Goal: Task Accomplishment & Management: Complete application form

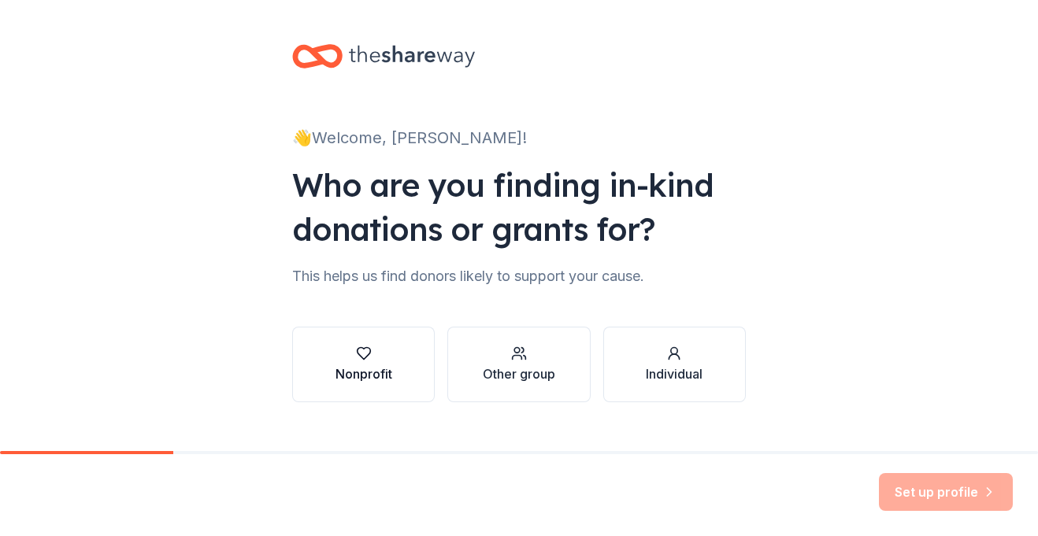
click at [361, 361] on div "Nonprofit" at bounding box center [363, 365] width 57 height 38
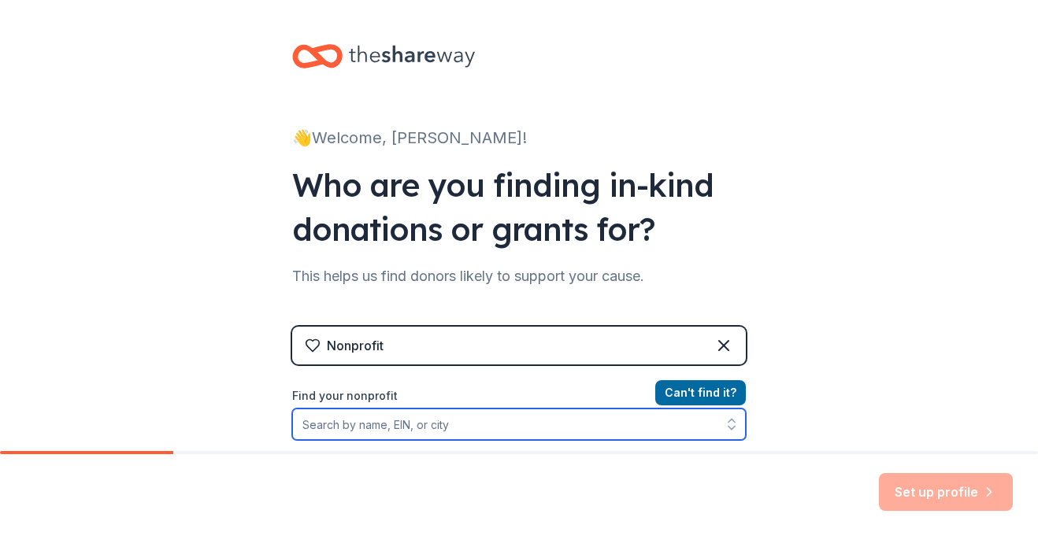
click at [439, 424] on input "Find your nonprofit" at bounding box center [518, 424] width 453 height 31
click at [410, 425] on input "Find your nonprofit" at bounding box center [518, 424] width 453 height 31
paste input "47-2729948"
type input "47-2729948"
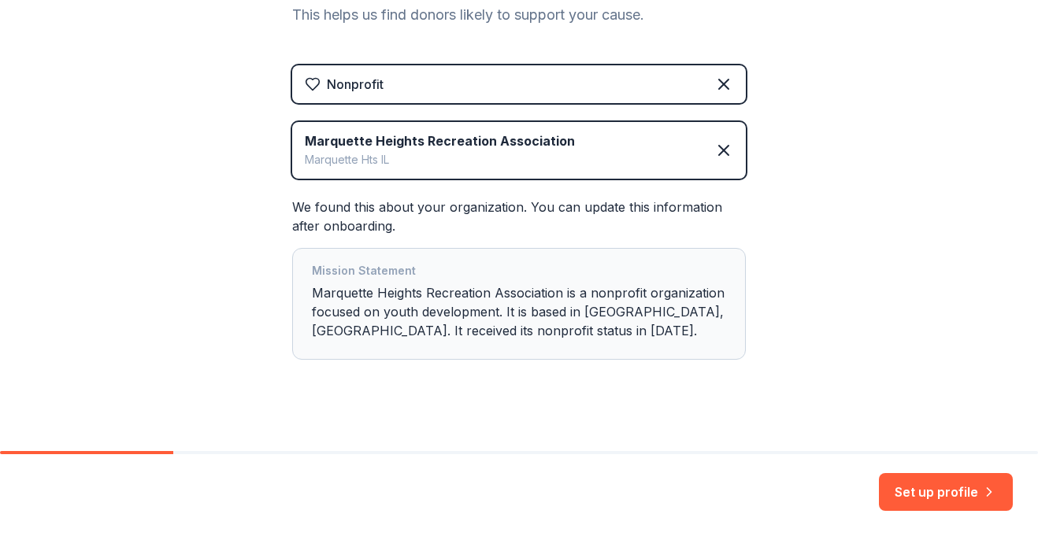
scroll to position [277, 0]
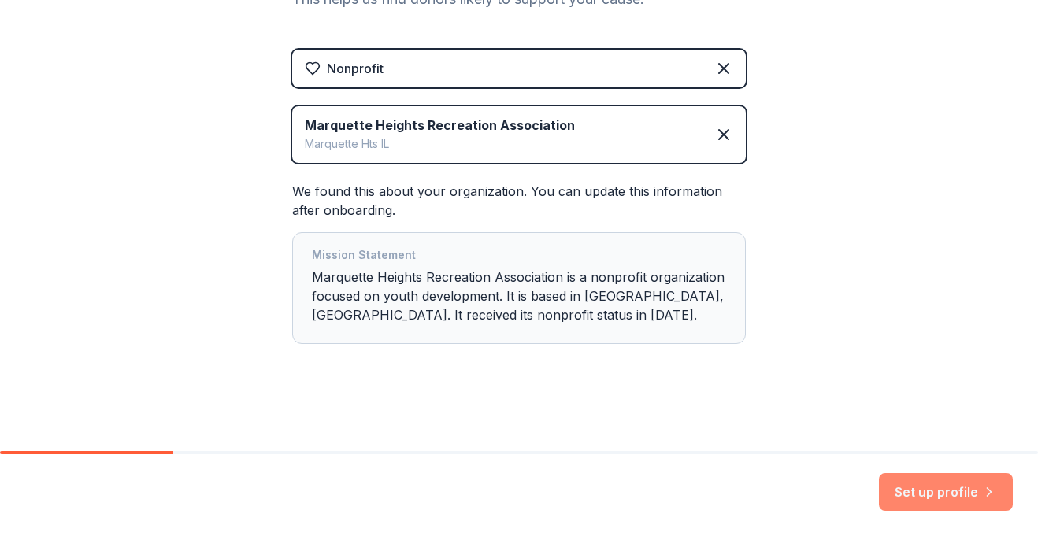
click at [919, 494] on button "Set up profile" at bounding box center [946, 492] width 134 height 38
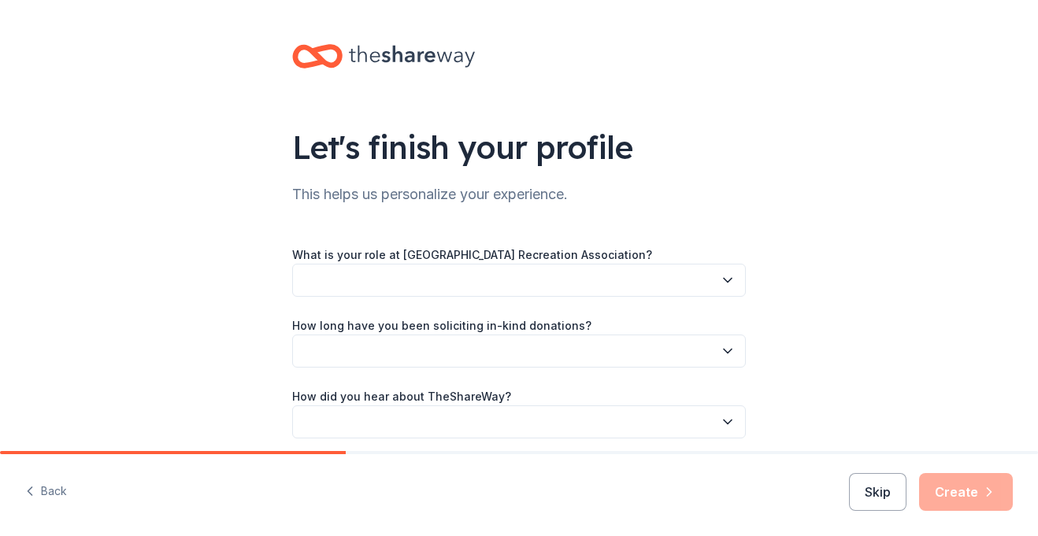
click at [437, 277] on button "button" at bounding box center [518, 280] width 453 height 33
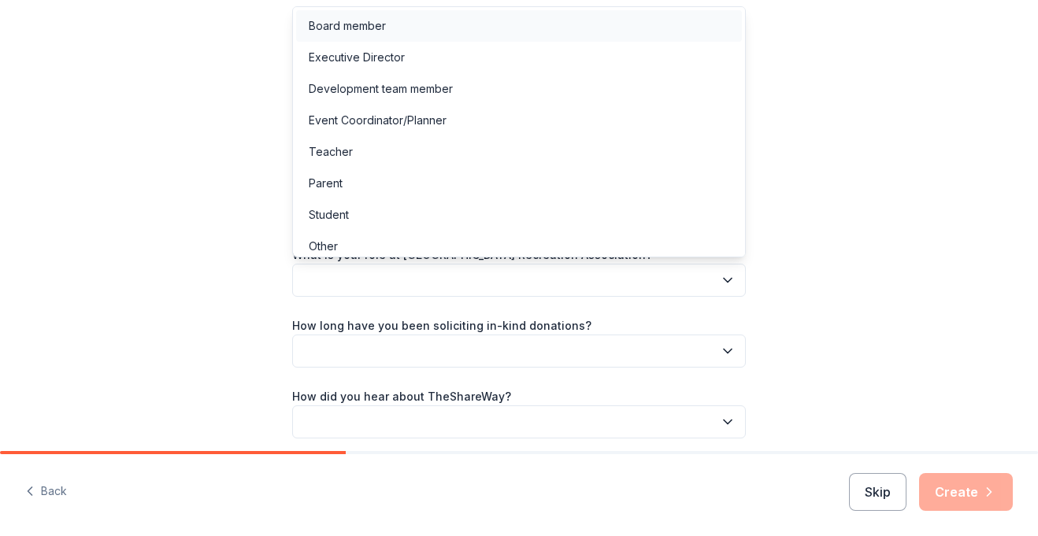
click at [377, 27] on div "Board member" at bounding box center [347, 26] width 77 height 19
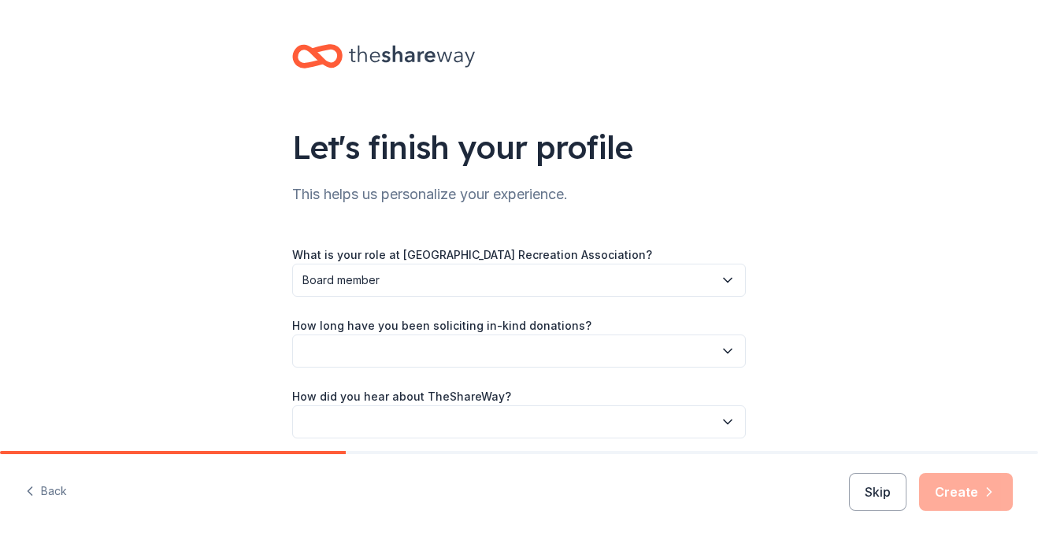
click at [342, 328] on label "How long have you been soliciting in-kind donations?" at bounding box center [441, 326] width 299 height 16
click at [469, 356] on button "button" at bounding box center [518, 351] width 453 height 33
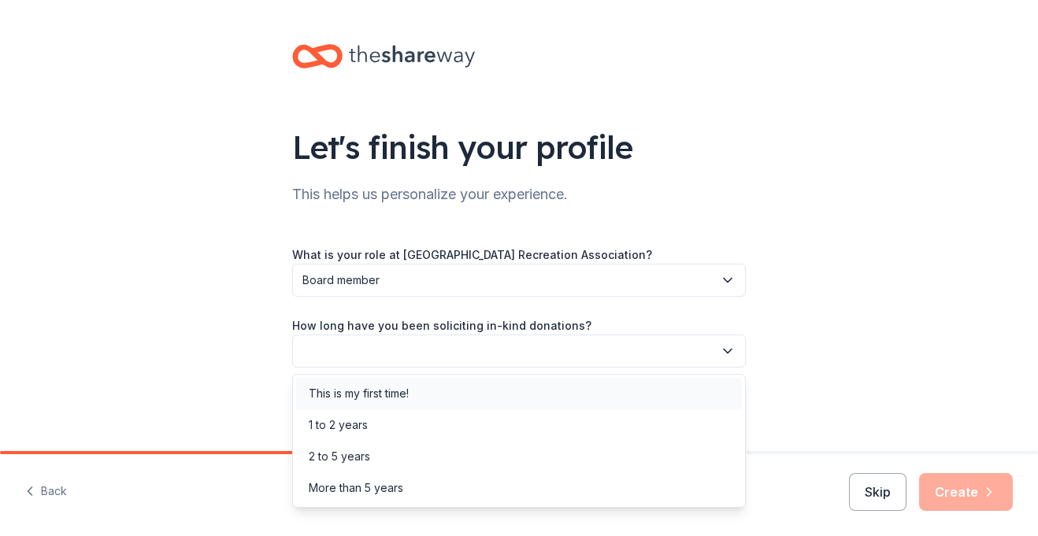
click at [402, 396] on div "This is my first time!" at bounding box center [359, 393] width 100 height 19
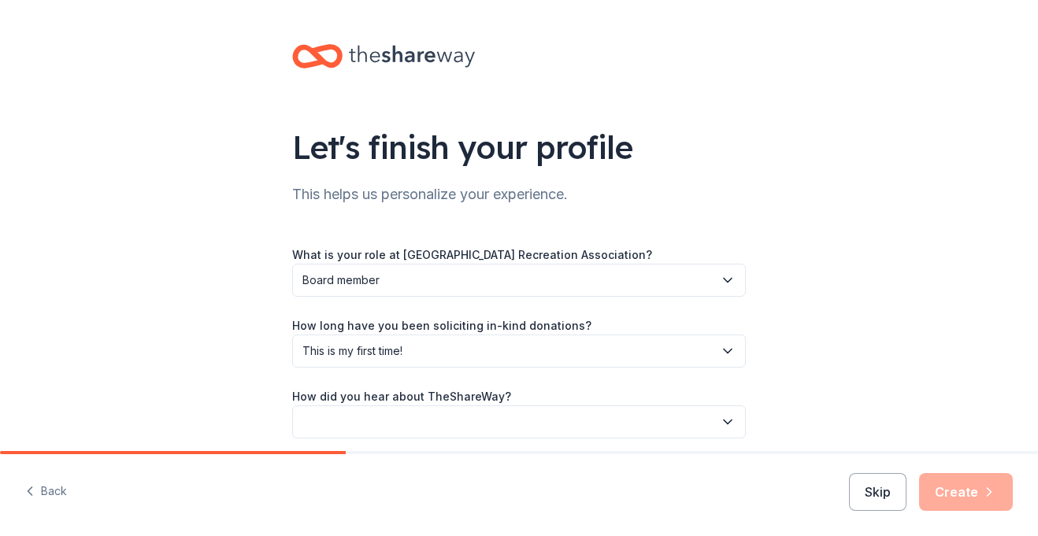
click at [425, 398] on label "How did you hear about TheShareWay?" at bounding box center [401, 397] width 219 height 16
click at [428, 421] on button "button" at bounding box center [518, 421] width 453 height 33
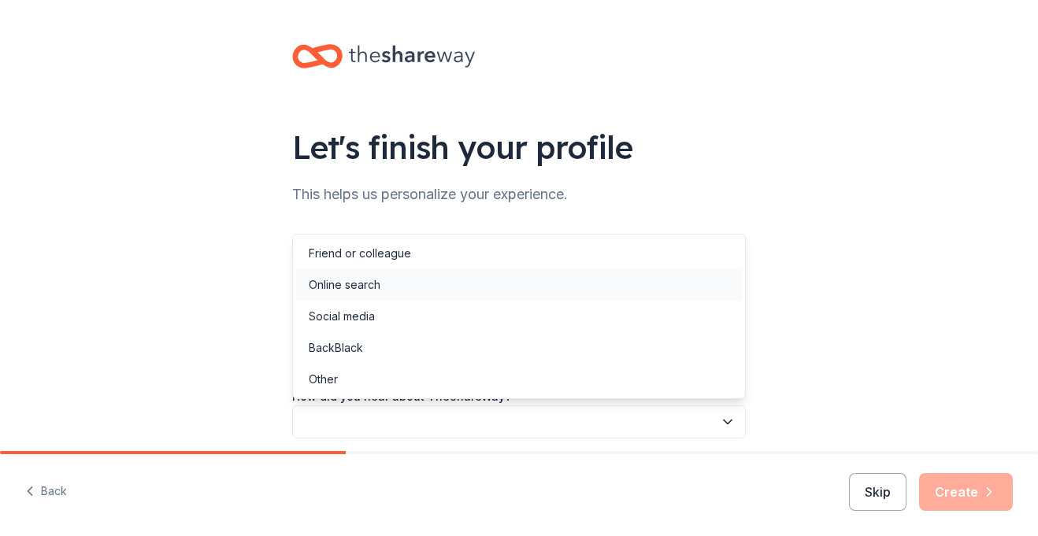
click at [366, 286] on div "Online search" at bounding box center [345, 285] width 72 height 19
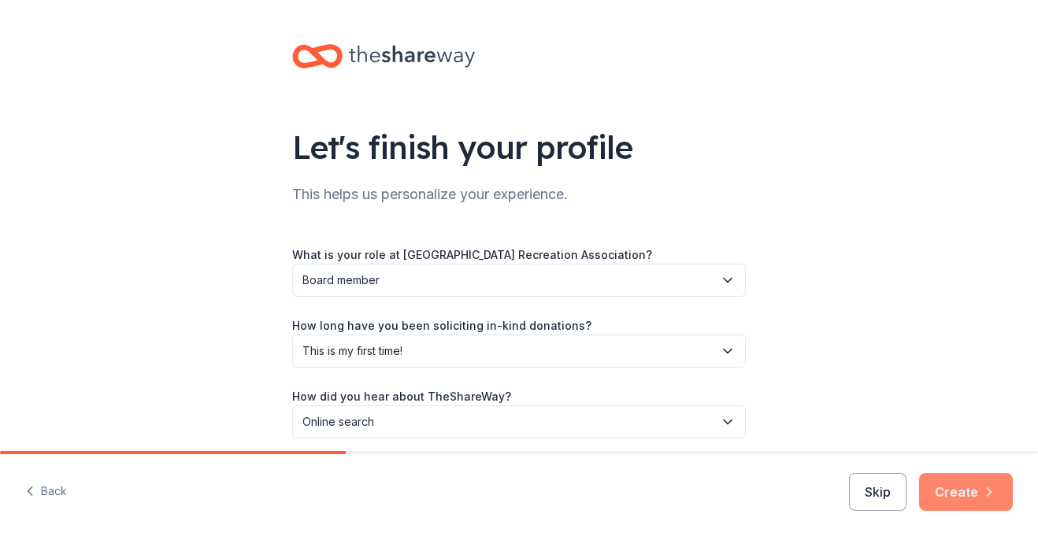
click at [963, 492] on button "Create" at bounding box center [966, 492] width 94 height 38
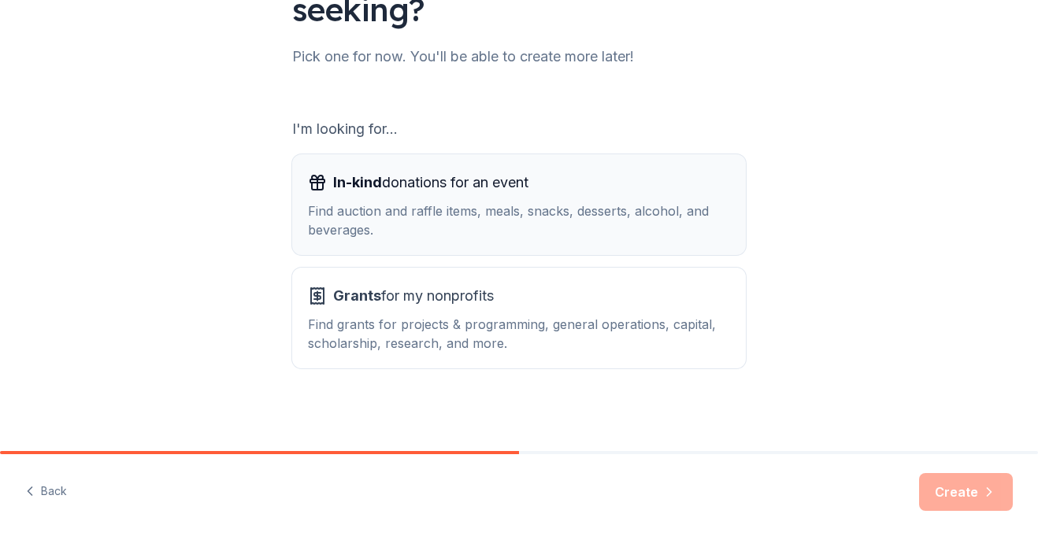
scroll to position [184, 0]
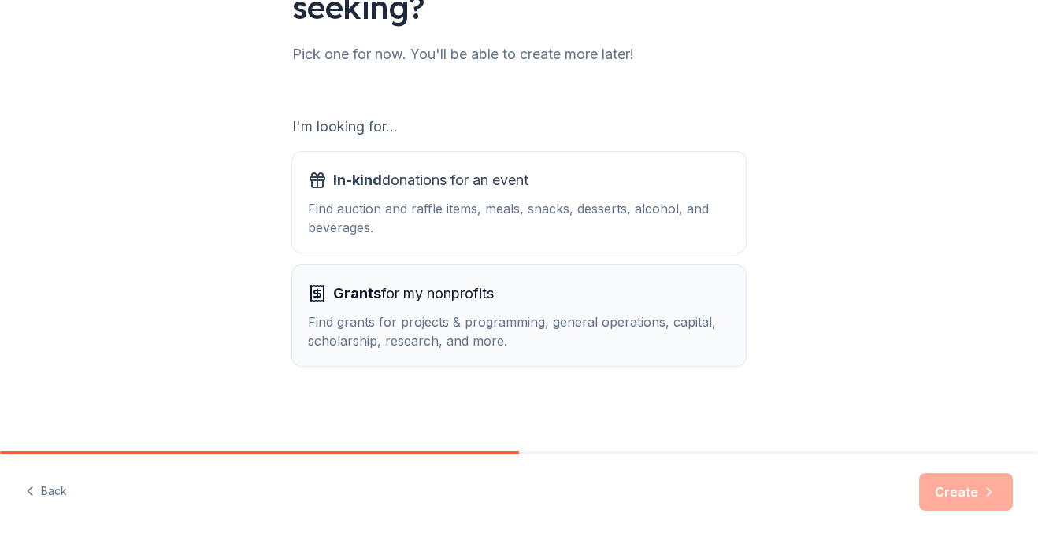
click at [463, 333] on div "Find grants for projects & programming, general operations, capital, scholarshi…" at bounding box center [519, 332] width 422 height 38
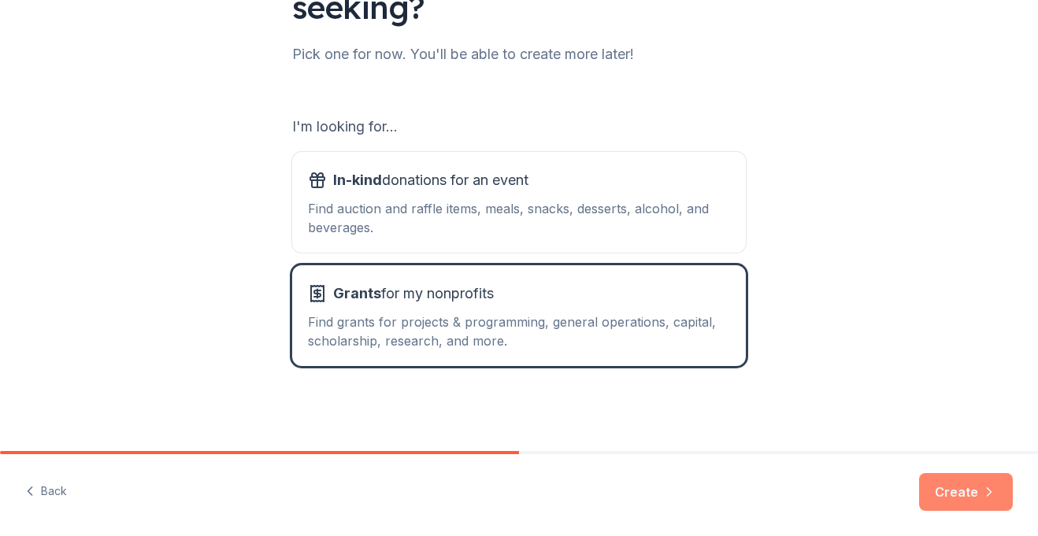
click at [957, 490] on button "Create" at bounding box center [966, 492] width 94 height 38
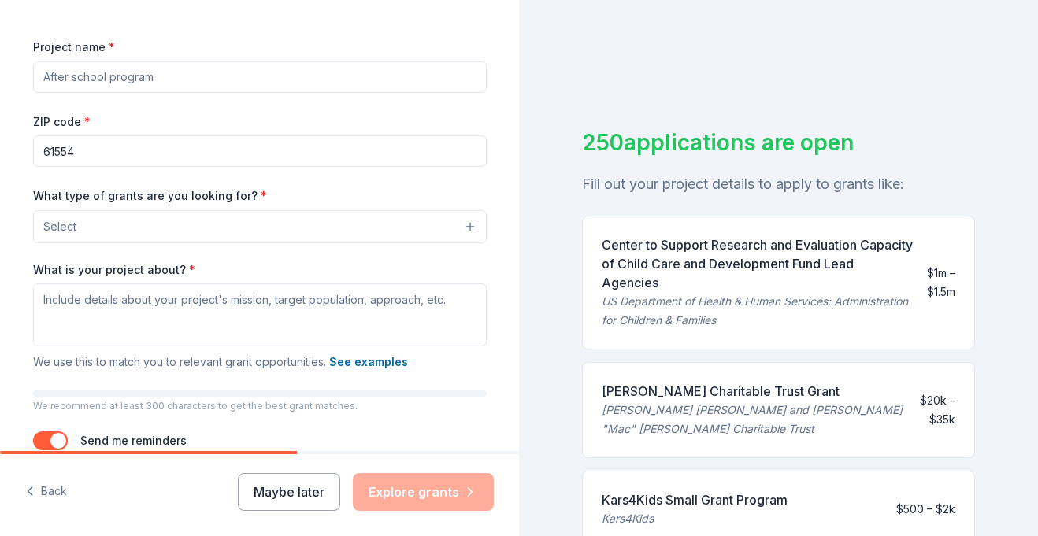
scroll to position [221, 0]
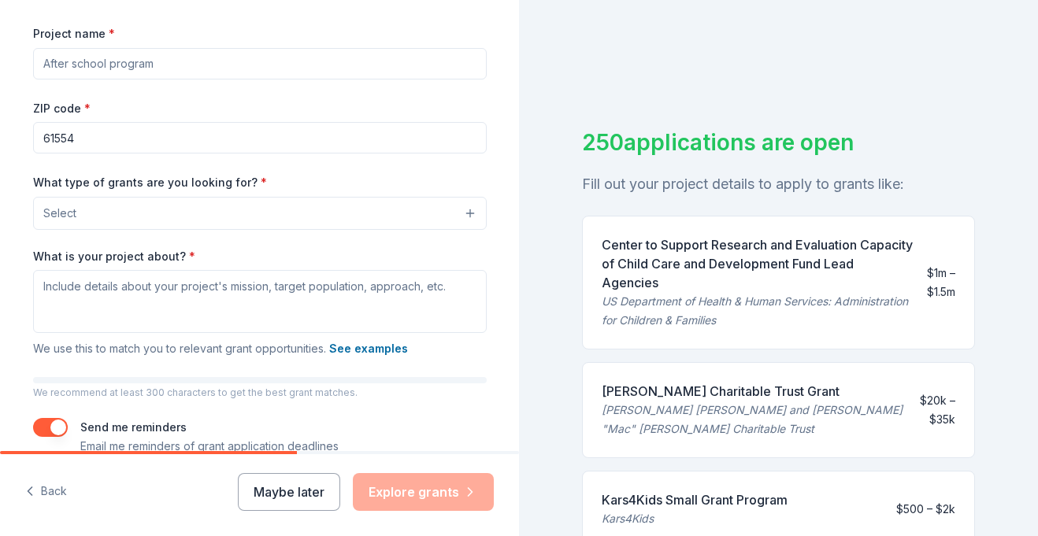
click at [182, 65] on input "Project name *" at bounding box center [259, 63] width 453 height 31
click at [187, 216] on button "Select" at bounding box center [259, 213] width 453 height 33
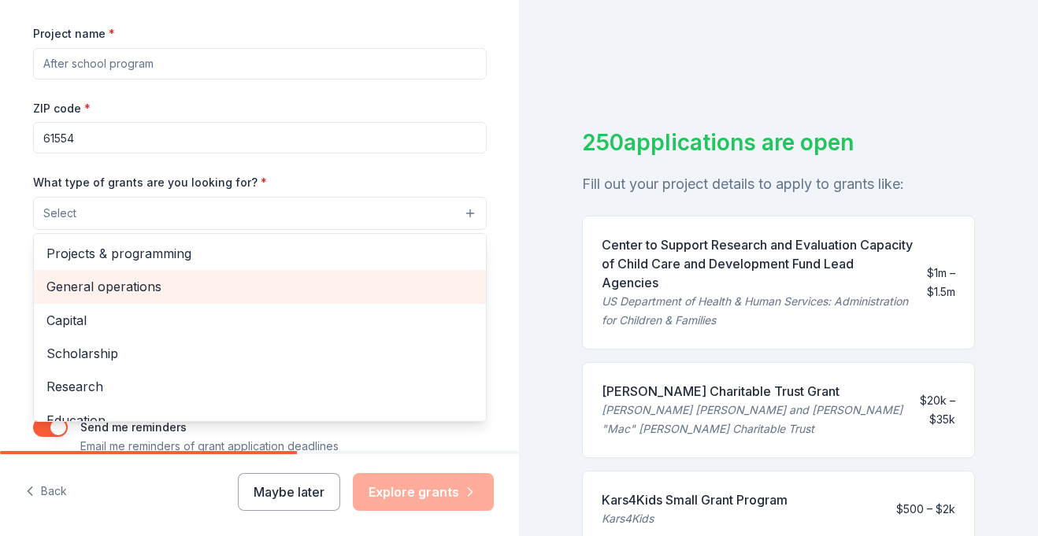
click at [143, 288] on span "General operations" at bounding box center [259, 286] width 427 height 20
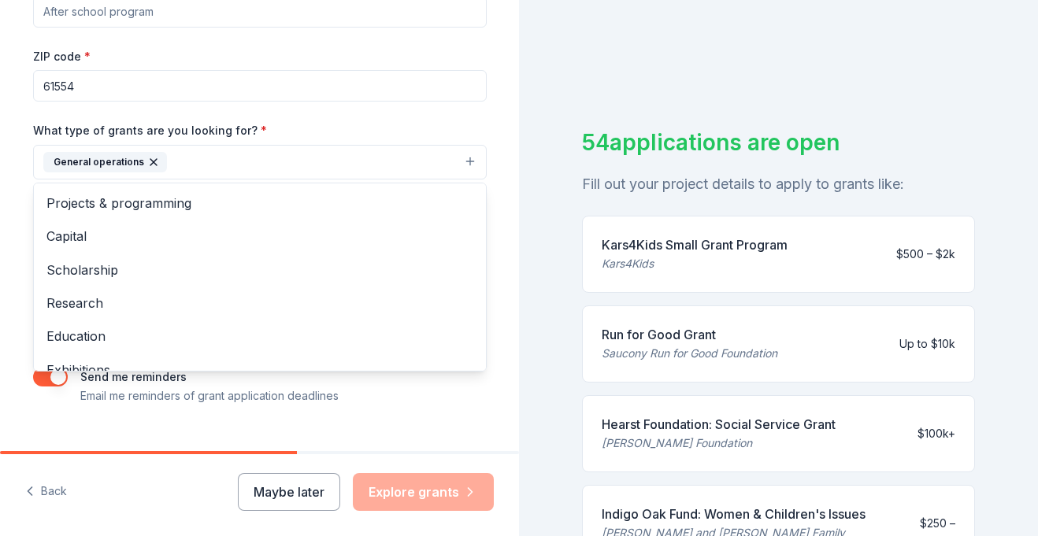
scroll to position [260, 0]
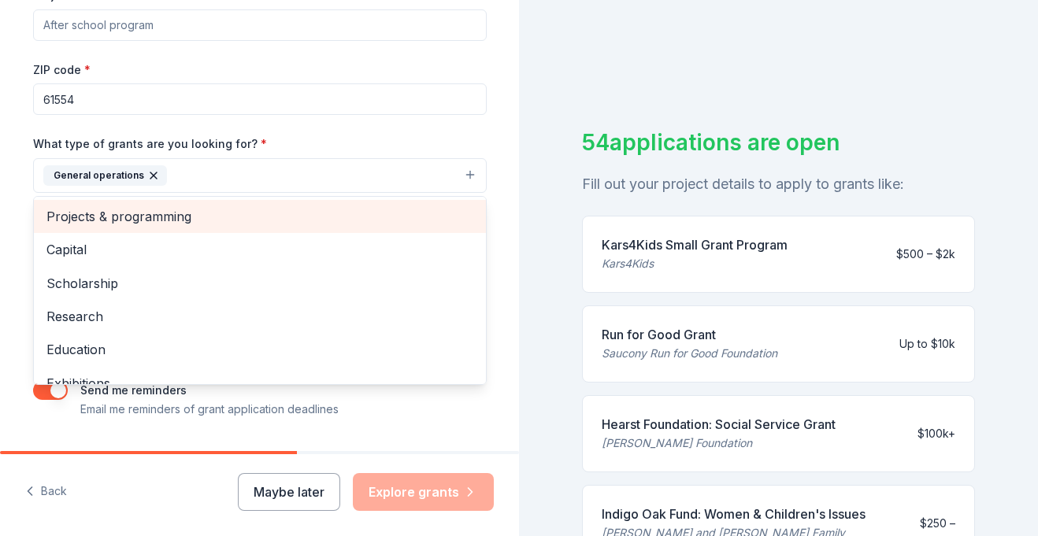
click at [172, 219] on span "Projects & programming" at bounding box center [259, 216] width 427 height 20
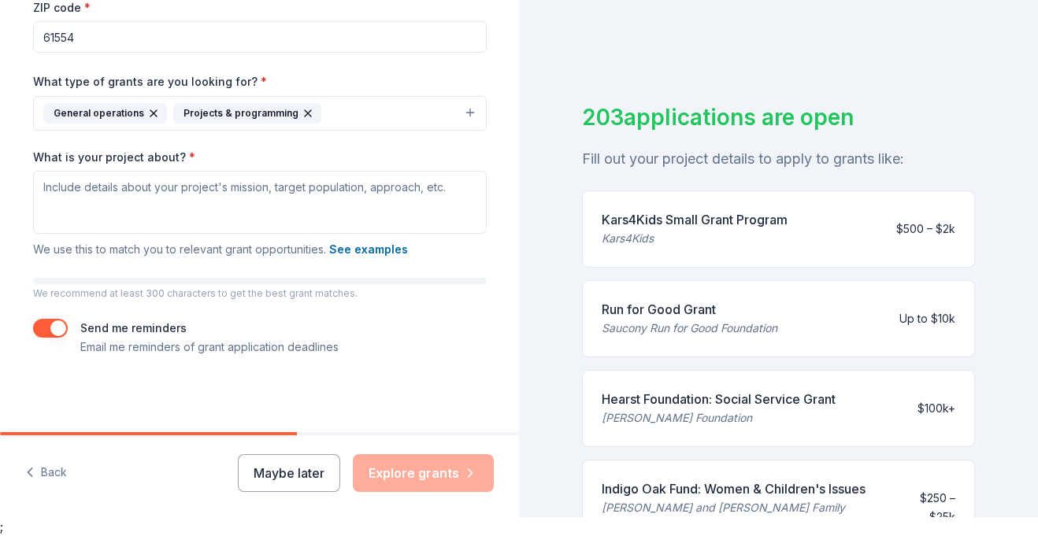
scroll to position [0, 0]
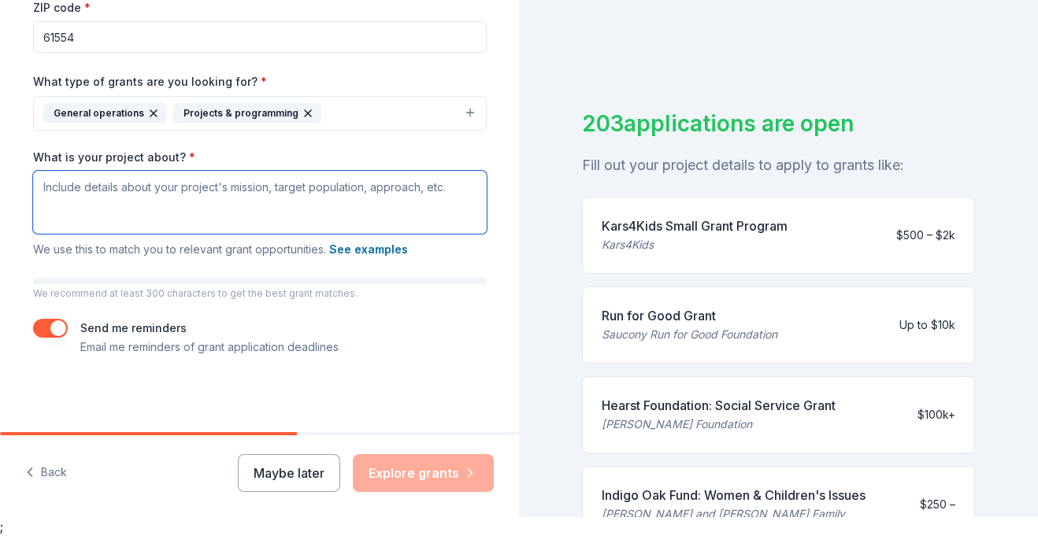
click at [181, 191] on textarea "What is your project about? *" at bounding box center [259, 202] width 453 height 63
paste textarea "The Marquette Heights Recreation Association is proud to serve approximately 27…"
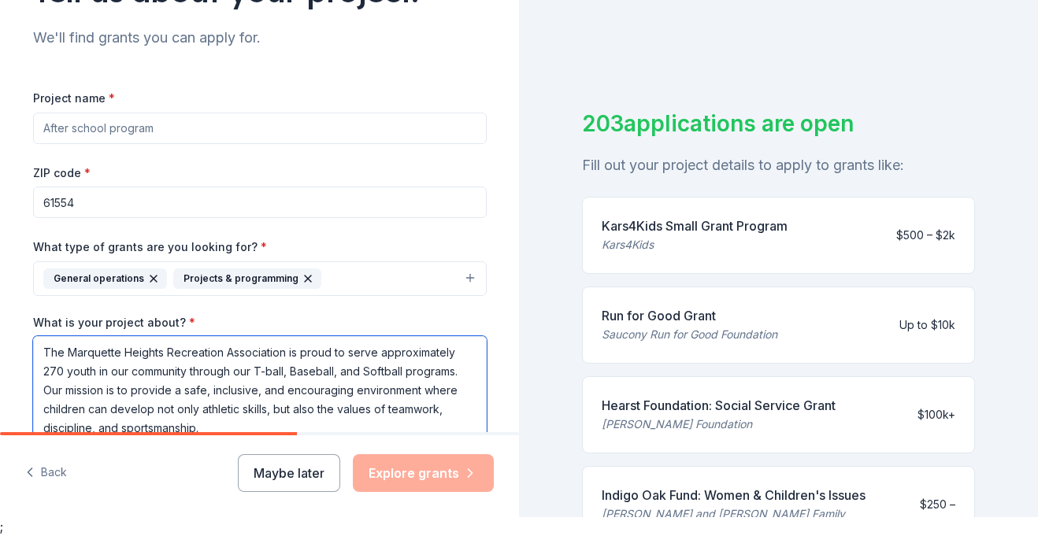
scroll to position [137, 0]
type textarea "The Marquette Heights Recreation Association is proud to serve approximately 27…"
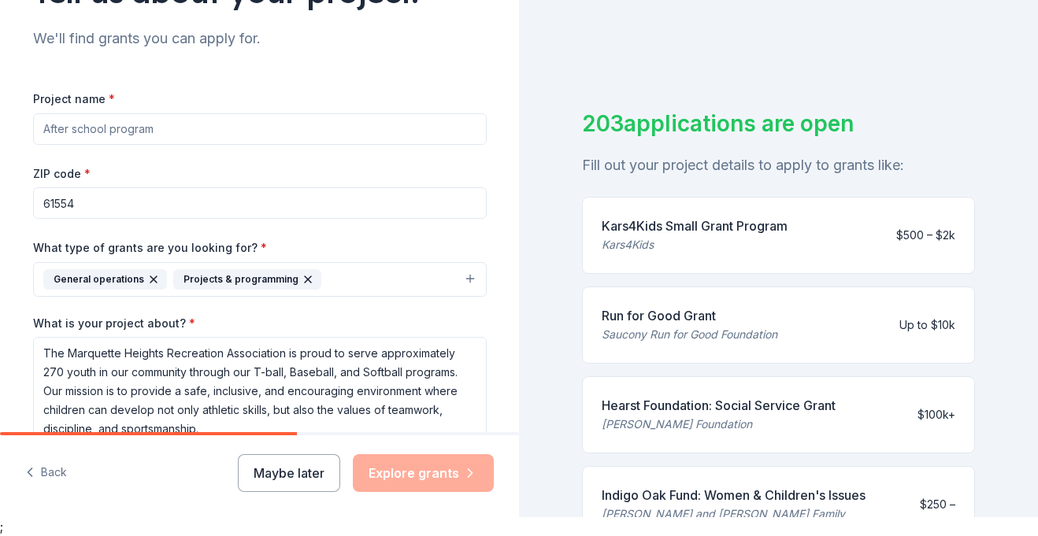
click at [324, 131] on input "Project name *" at bounding box center [259, 128] width 453 height 31
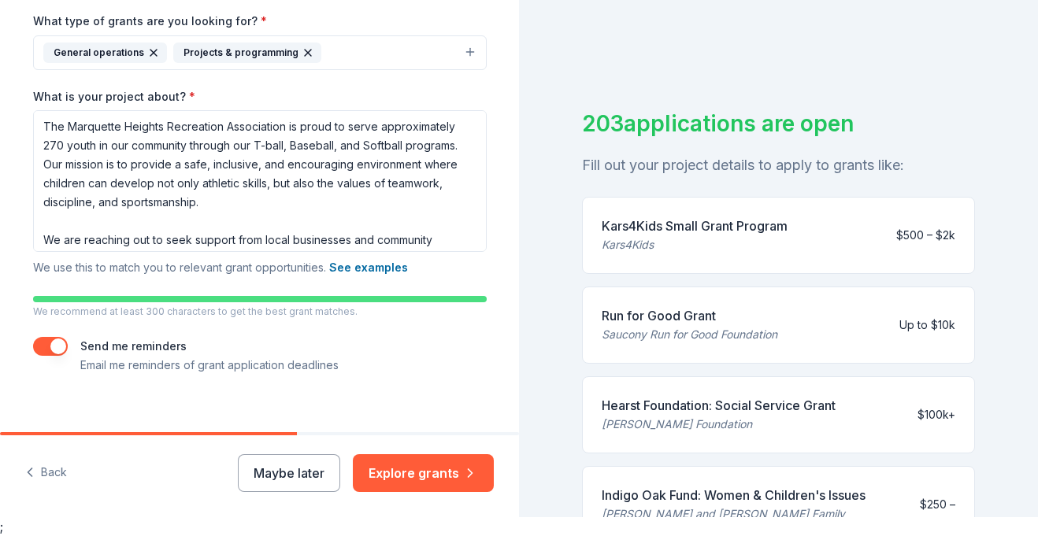
scroll to position [365, 0]
type input "Youth Sports Program for T-ball, Baseball & Softball"
click at [393, 471] on button "Explore grants" at bounding box center [423, 473] width 141 height 38
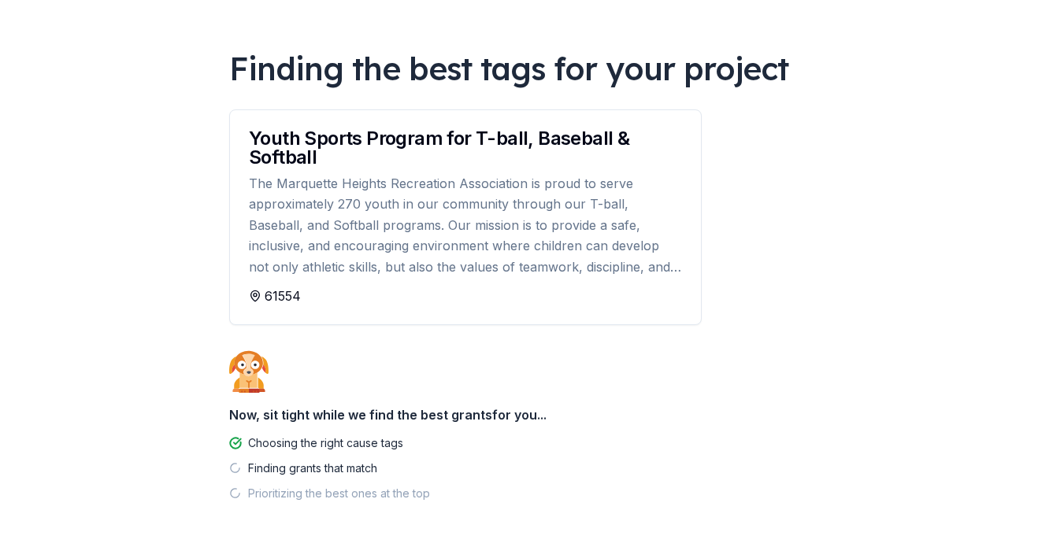
scroll to position [156, 0]
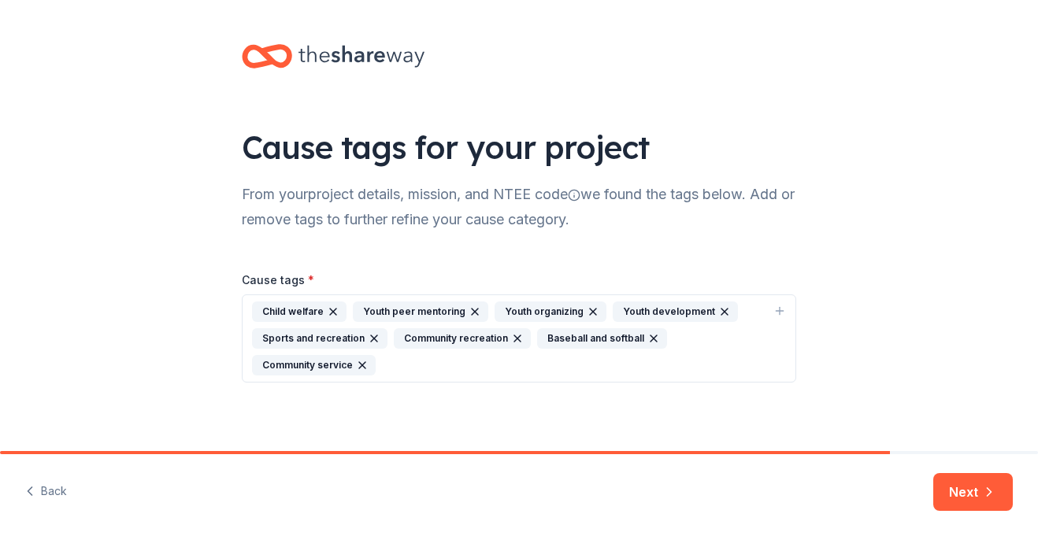
scroll to position [7, 0]
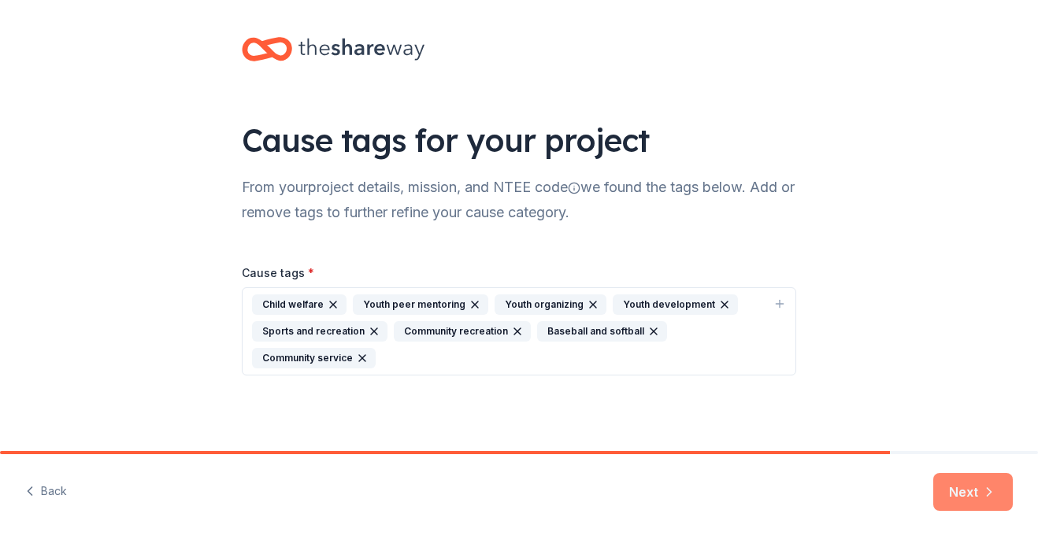
click at [958, 485] on button "Next" at bounding box center [973, 492] width 80 height 38
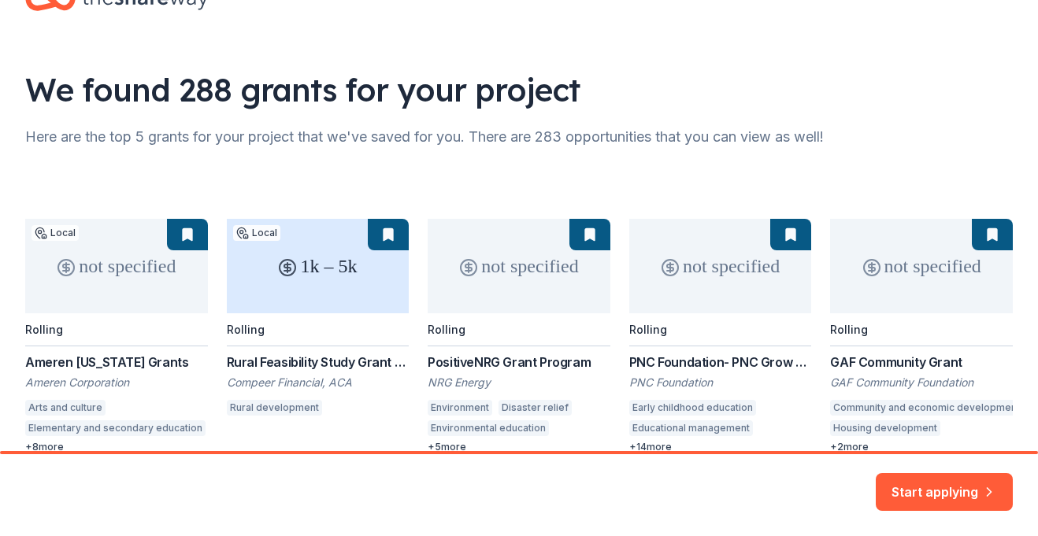
scroll to position [135, 0]
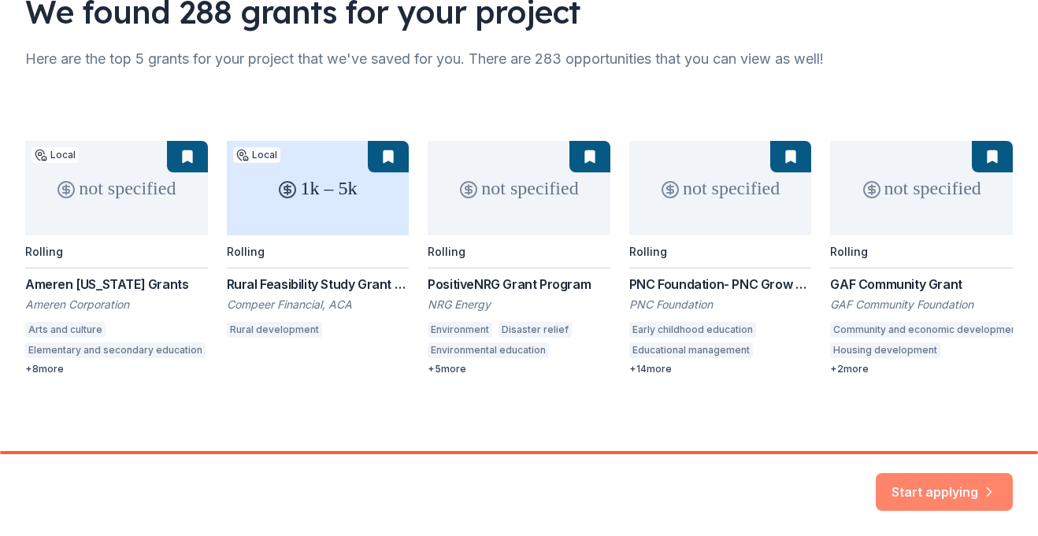
click at [977, 490] on button "Start applying" at bounding box center [943, 483] width 137 height 38
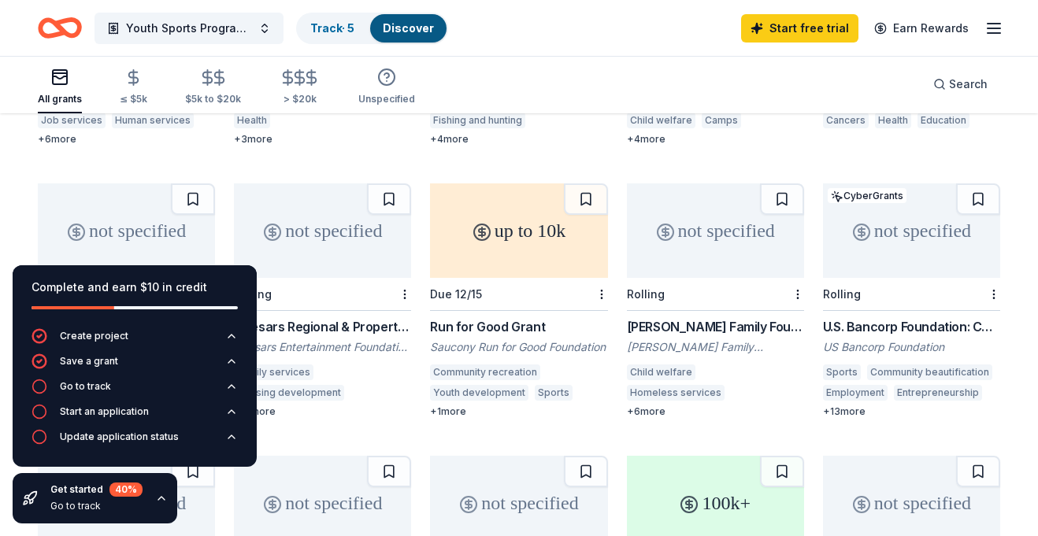
scroll to position [629, 0]
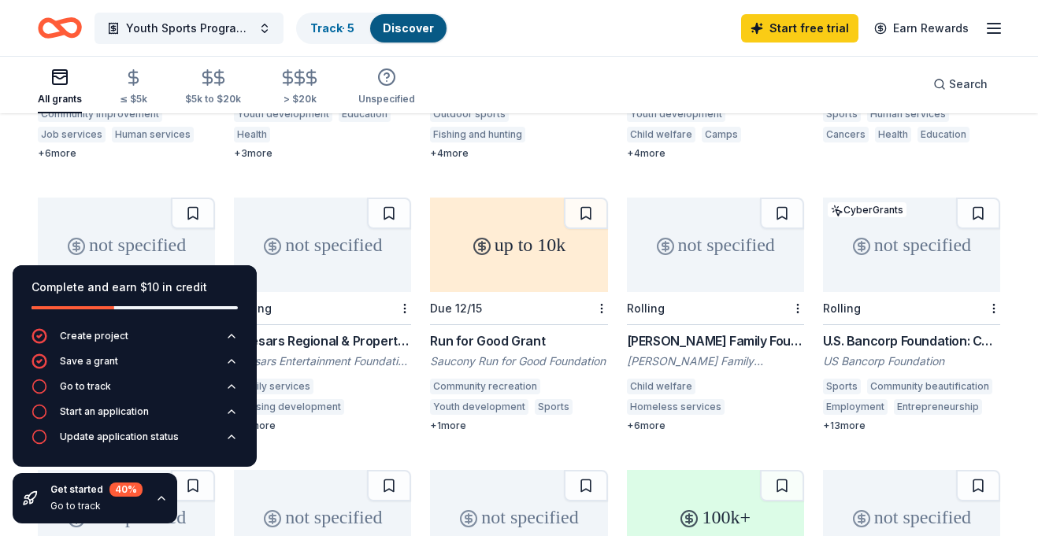
click at [939, 331] on div "U.S. Bancorp Foundation: Community Possible Grant Program" at bounding box center [911, 340] width 177 height 19
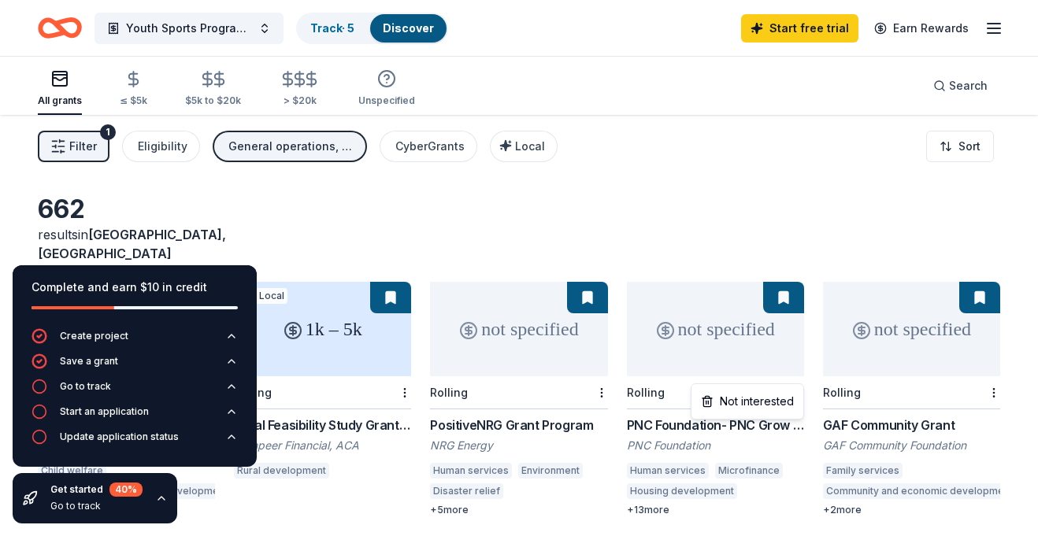
scroll to position [21, 0]
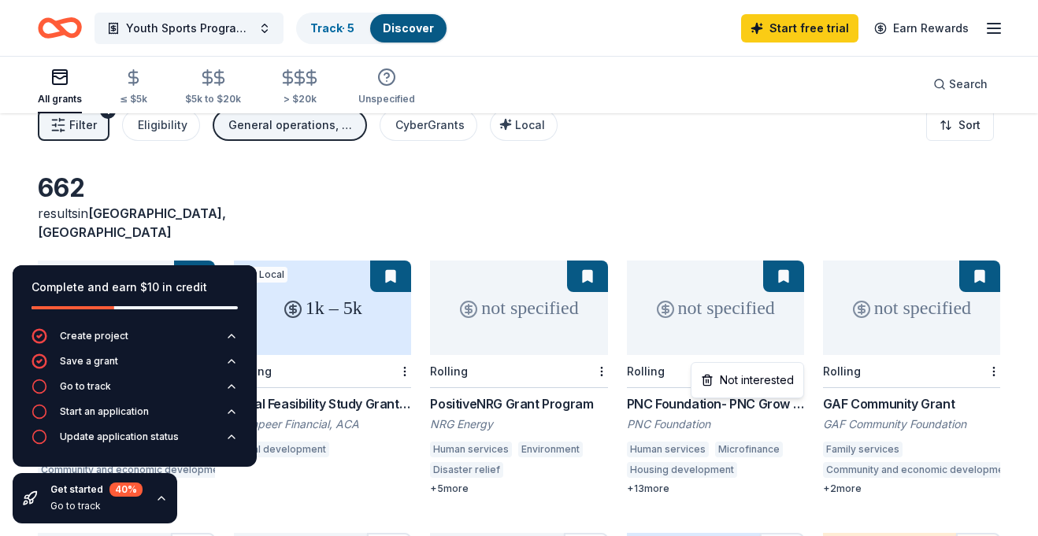
click at [437, 134] on html "Notebook name Entire Document Selected Pages Name Description Copyright/ Author…" at bounding box center [519, 247] width 1038 height 536
click at [172, 130] on div "Eligibility" at bounding box center [163, 125] width 50 height 19
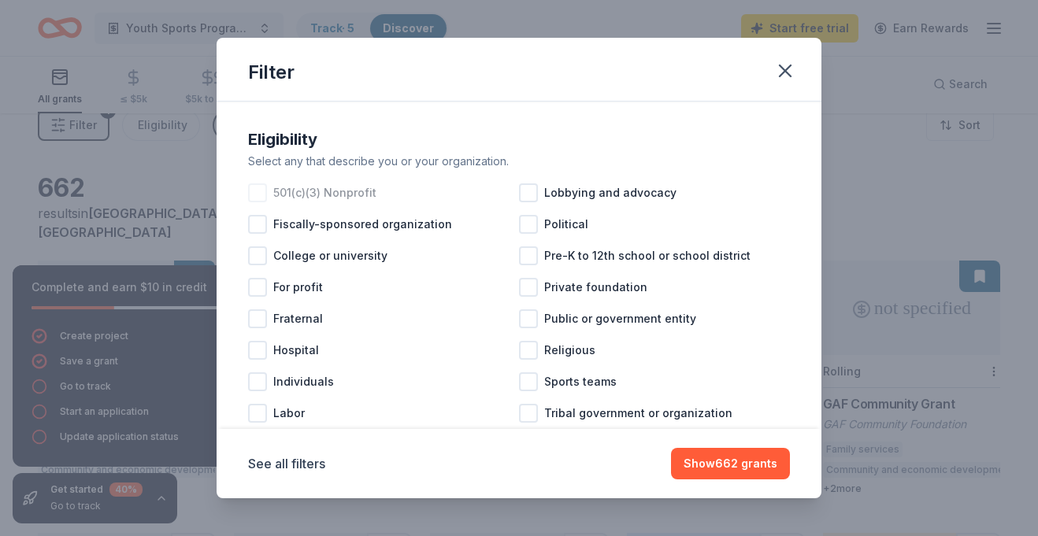
click at [259, 192] on div at bounding box center [257, 192] width 19 height 19
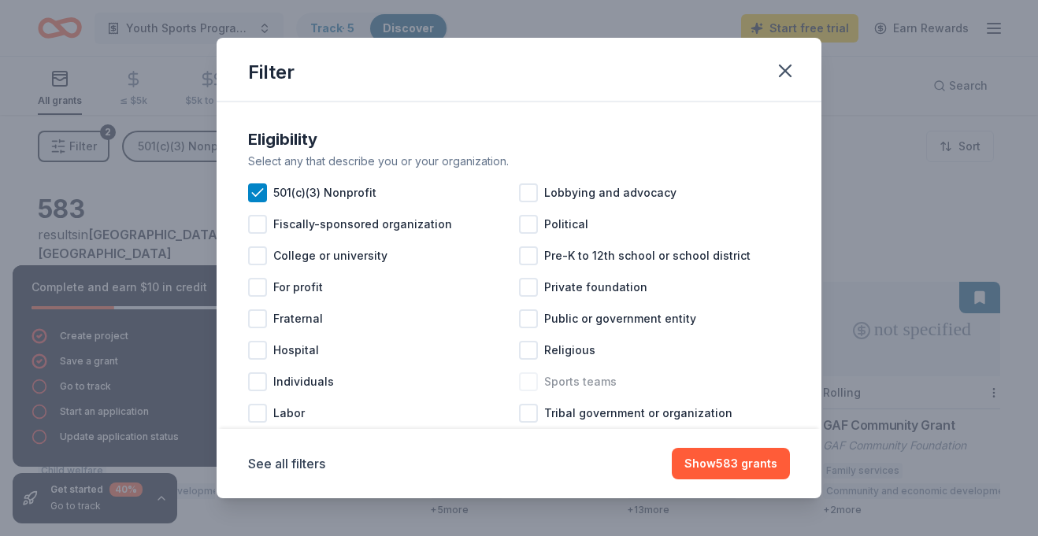
click at [529, 383] on div at bounding box center [528, 381] width 19 height 19
click at [715, 468] on button "Show 546 grants" at bounding box center [730, 463] width 119 height 31
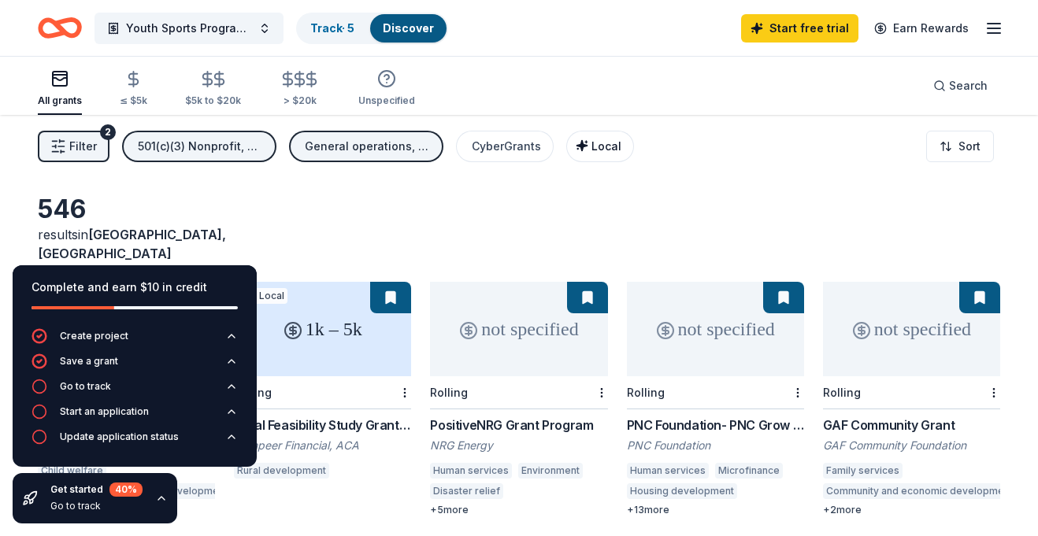
click at [598, 151] on span "Local" at bounding box center [606, 145] width 30 height 13
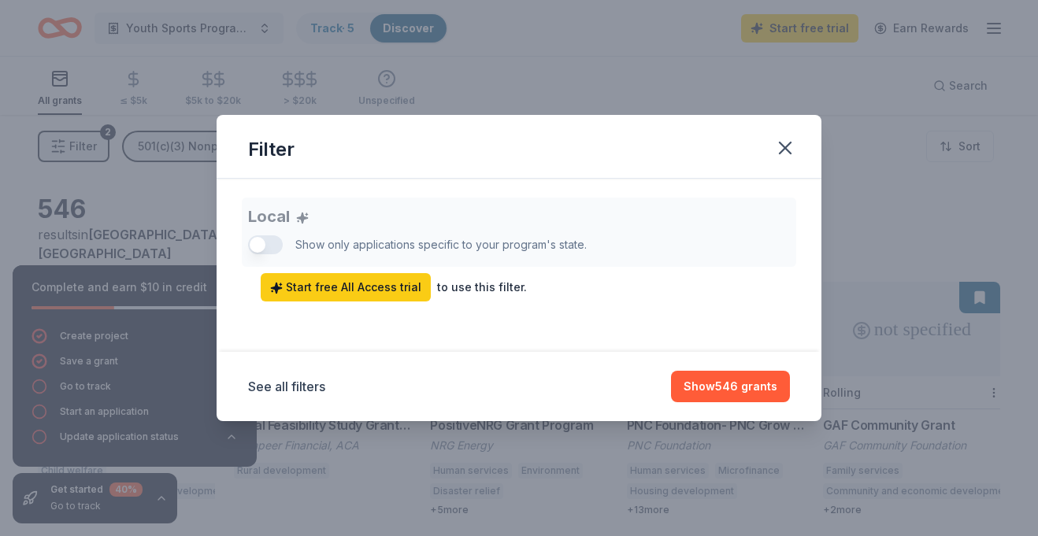
click at [266, 246] on div "Local Show only applications specific to your program's state. Start free All A…" at bounding box center [519, 250] width 542 height 104
click at [782, 146] on icon "button" at bounding box center [784, 148] width 11 height 11
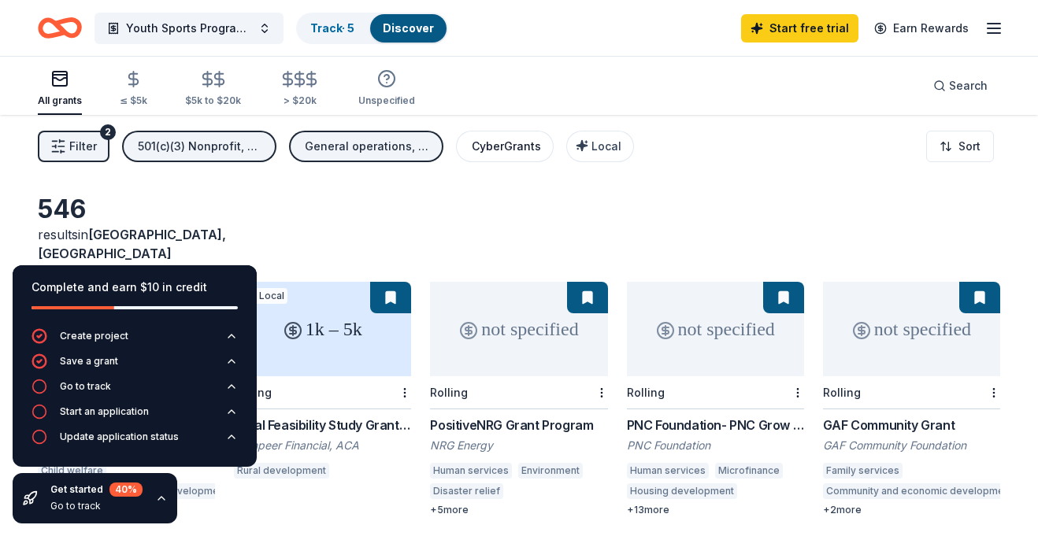
click at [501, 150] on div "CyberGrants" at bounding box center [506, 146] width 69 height 19
